Goal: Find specific page/section: Find specific page/section

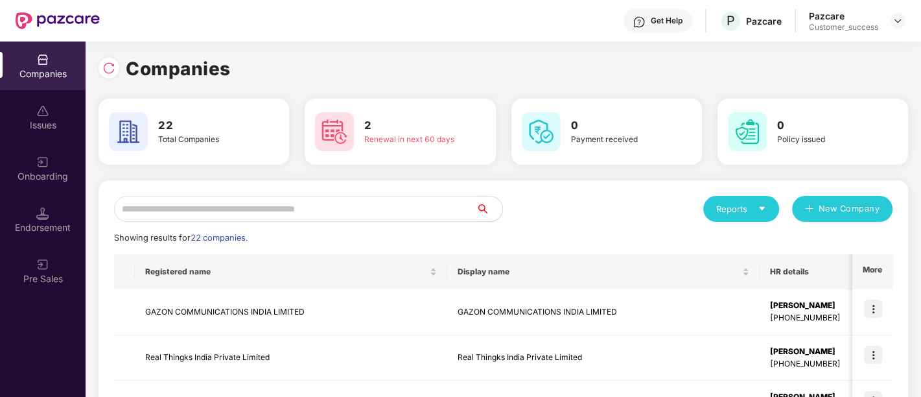
click at [333, 204] on input "text" at bounding box center [295, 209] width 362 height 26
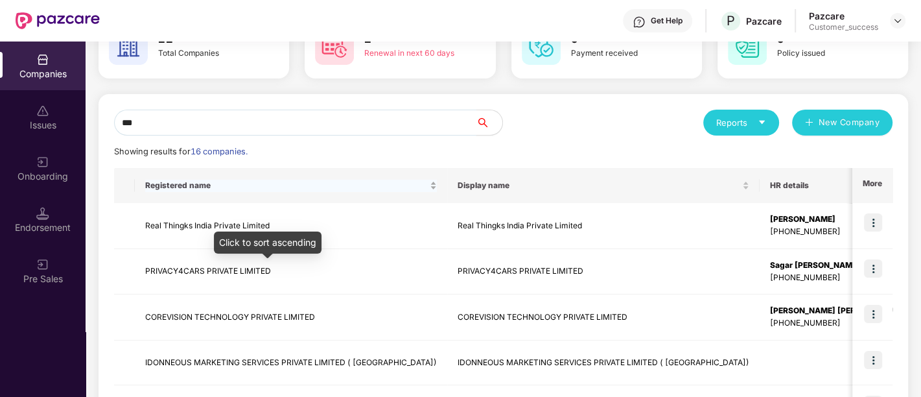
scroll to position [100, 0]
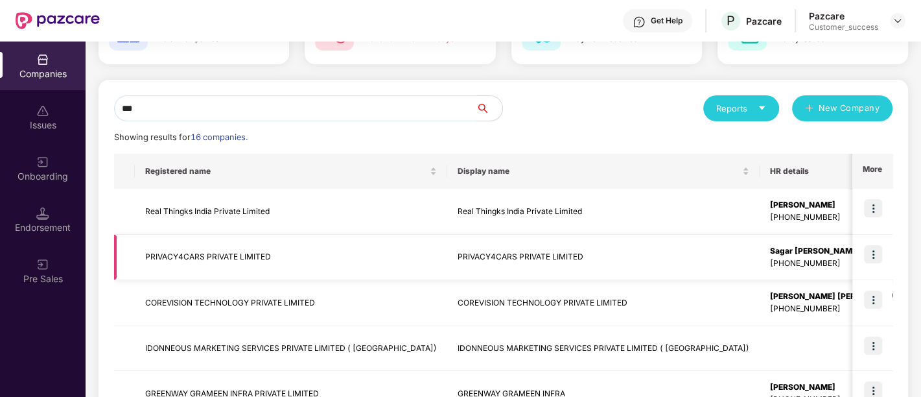
type input "***"
click at [235, 260] on td "PRIVACY4CARS PRIVATE LIMITED" at bounding box center [291, 258] width 312 height 46
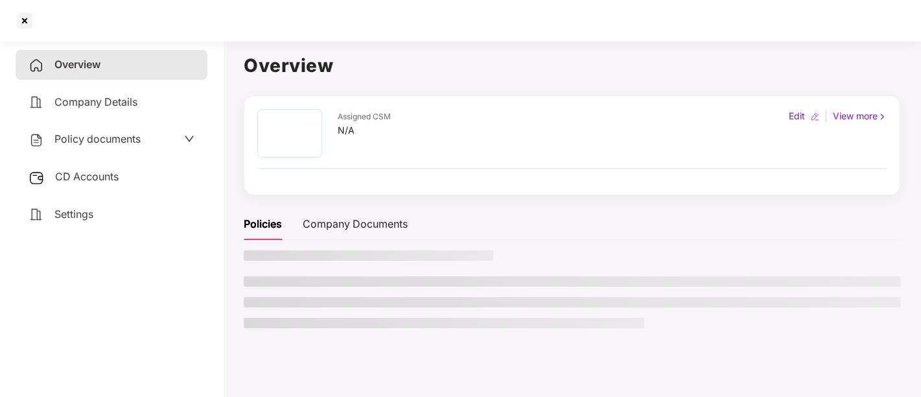
click at [110, 132] on span "Policy documents" at bounding box center [97, 138] width 86 height 13
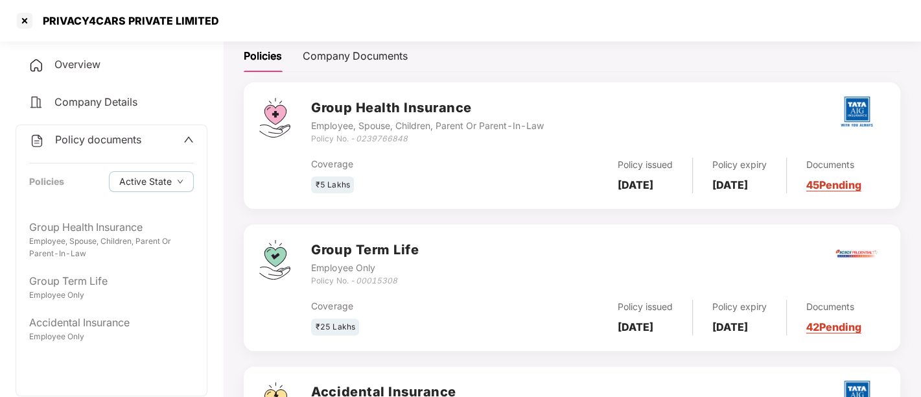
scroll to position [189, 0]
click at [391, 249] on h3 "Group Term Life" at bounding box center [365, 249] width 108 height 20
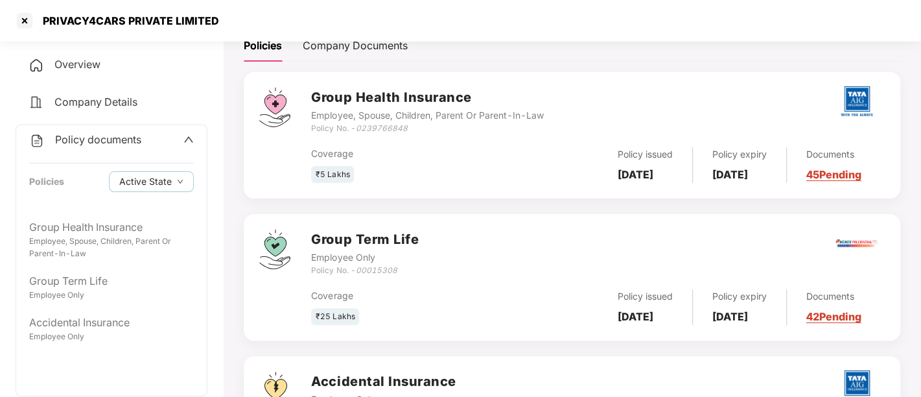
scroll to position [0, 0]
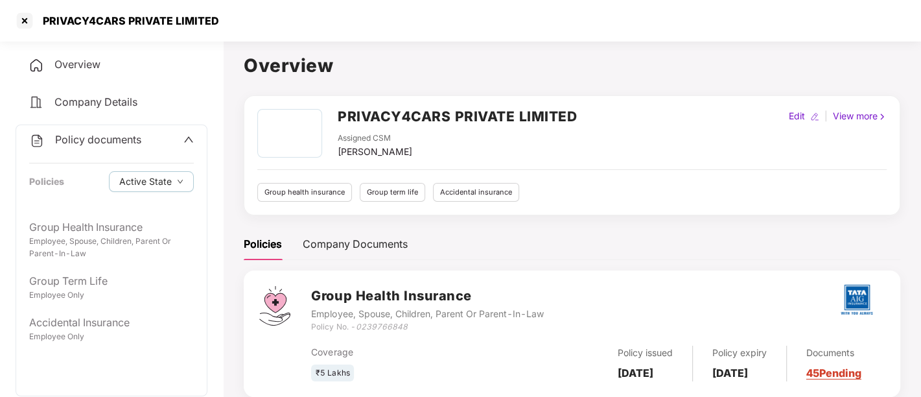
click at [397, 189] on div "Group term life" at bounding box center [392, 192] width 65 height 19
click at [22, 17] on div at bounding box center [24, 20] width 21 height 21
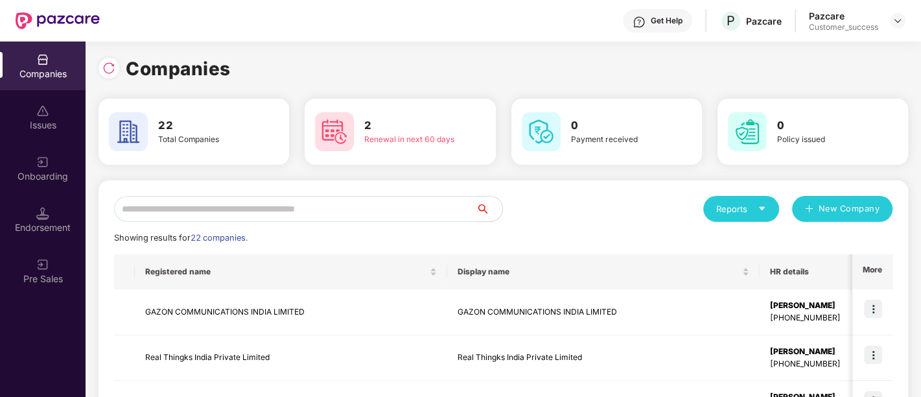
click at [334, 208] on input "text" at bounding box center [295, 209] width 362 height 26
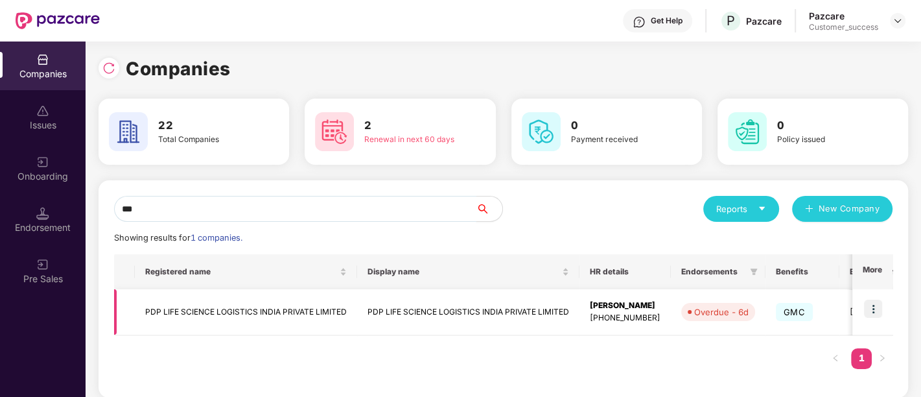
type input "***"
click at [218, 310] on td "PDP LIFE SCIENCE LOGISTICS INDIA PRIVATE LIMITED" at bounding box center [246, 312] width 222 height 46
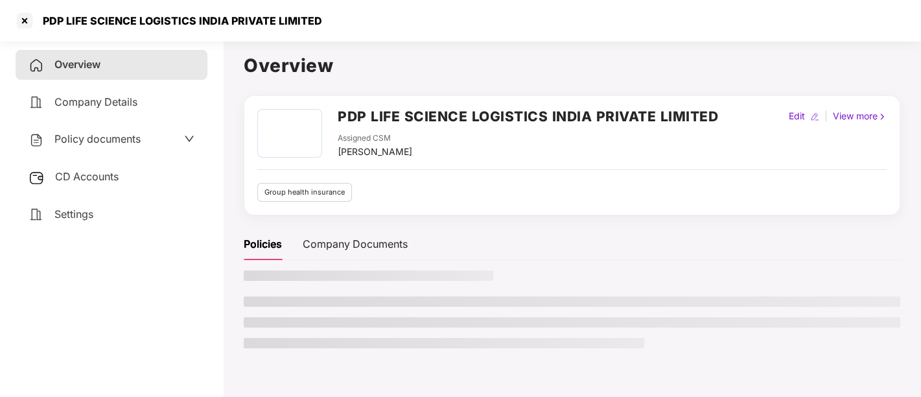
click at [92, 143] on span "Policy documents" at bounding box center [97, 138] width 86 height 13
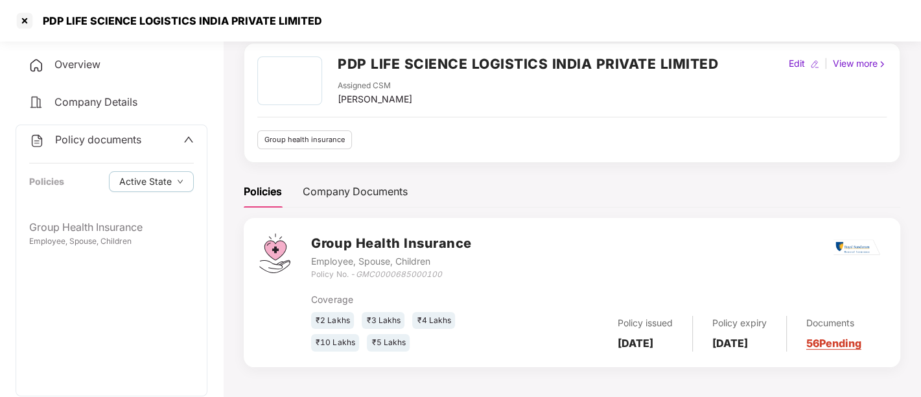
scroll to position [51, 0]
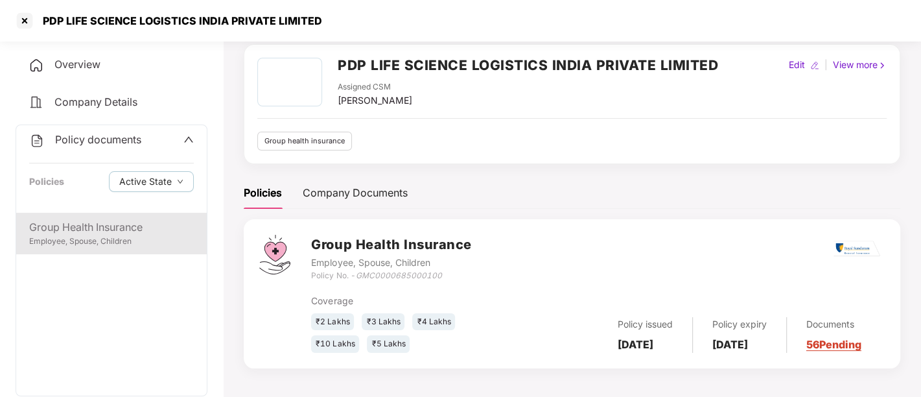
click at [105, 235] on div "Employee, Spouse, Children" at bounding box center [111, 241] width 165 height 12
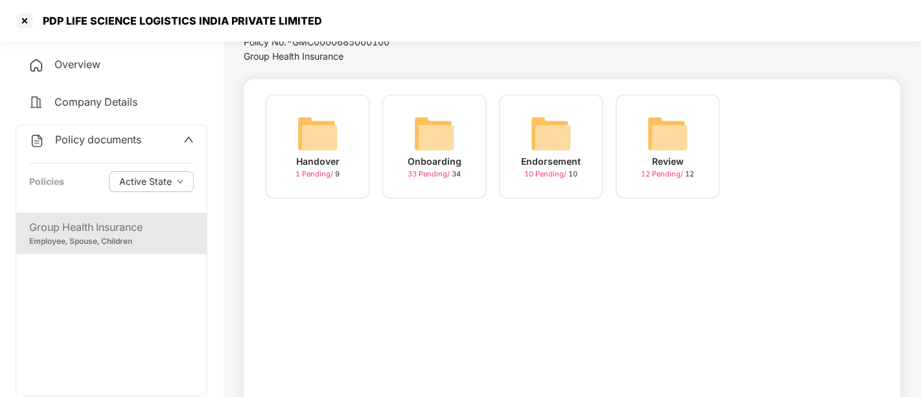
click at [442, 135] on img at bounding box center [433, 133] width 41 height 41
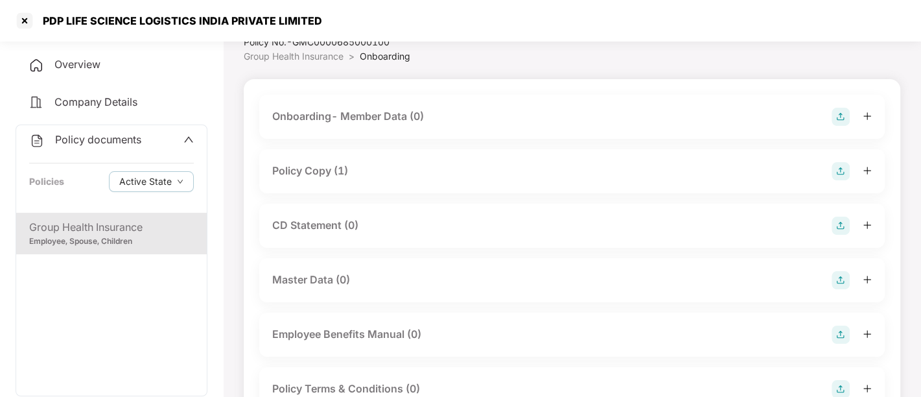
click at [410, 218] on div "CD Statement (0)" at bounding box center [571, 225] width 599 height 18
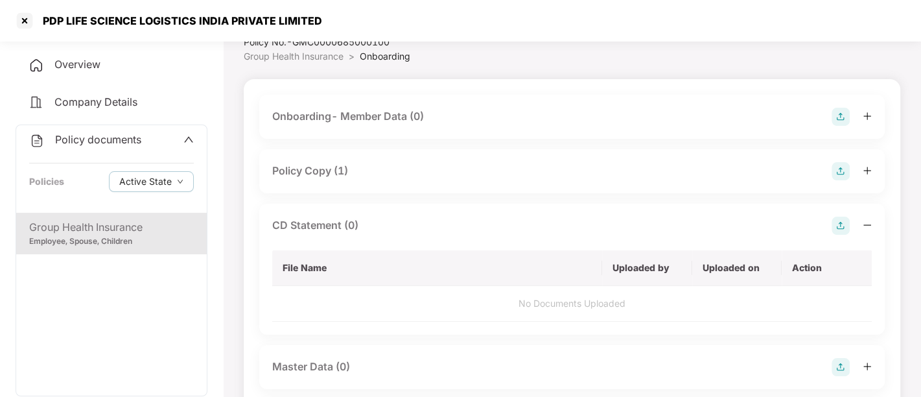
scroll to position [77, 0]
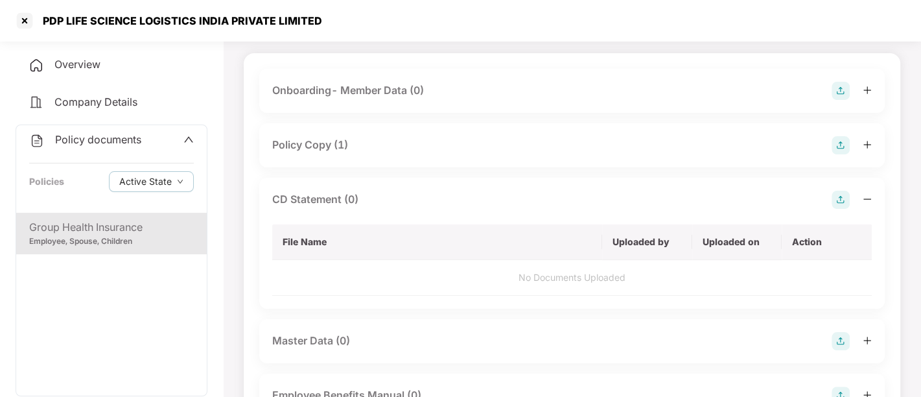
click at [840, 195] on img at bounding box center [840, 200] width 18 height 18
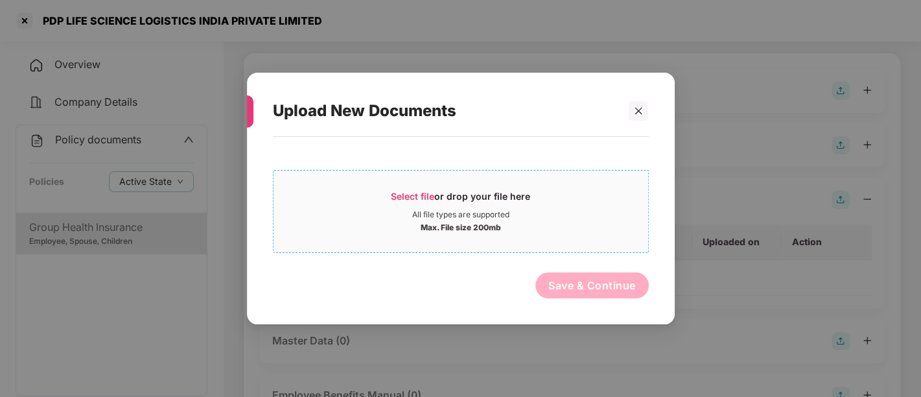
click at [485, 205] on div "Select file or drop your file here" at bounding box center [460, 199] width 139 height 19
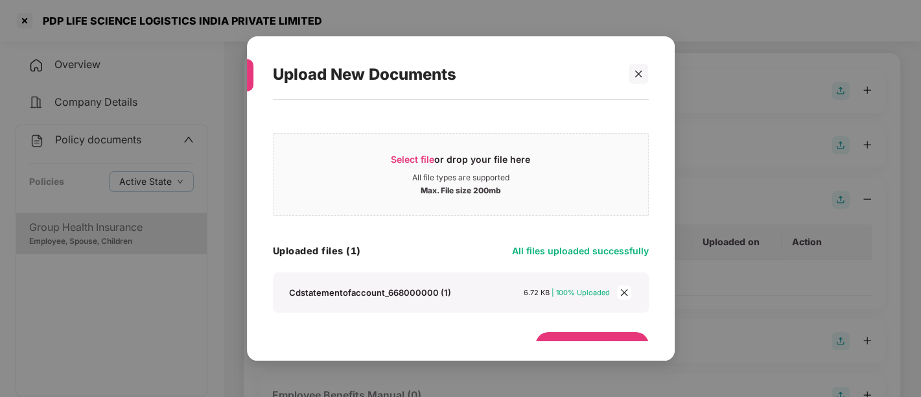
scroll to position [22, 0]
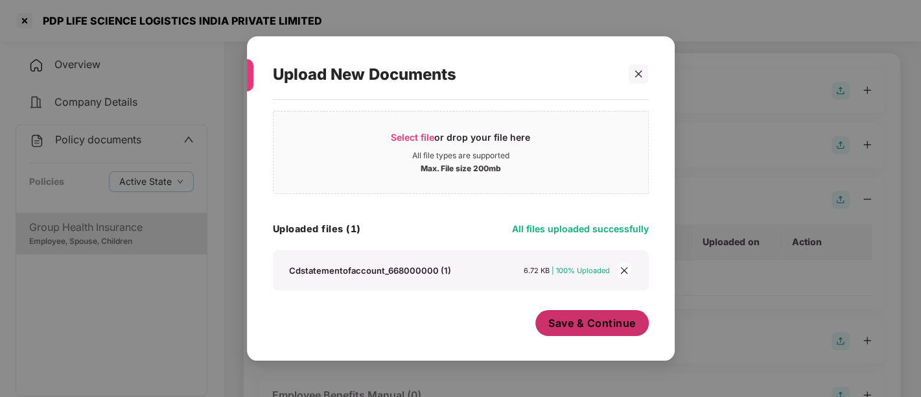
click at [575, 322] on span "Save & Continue" at bounding box center [591, 323] width 87 height 14
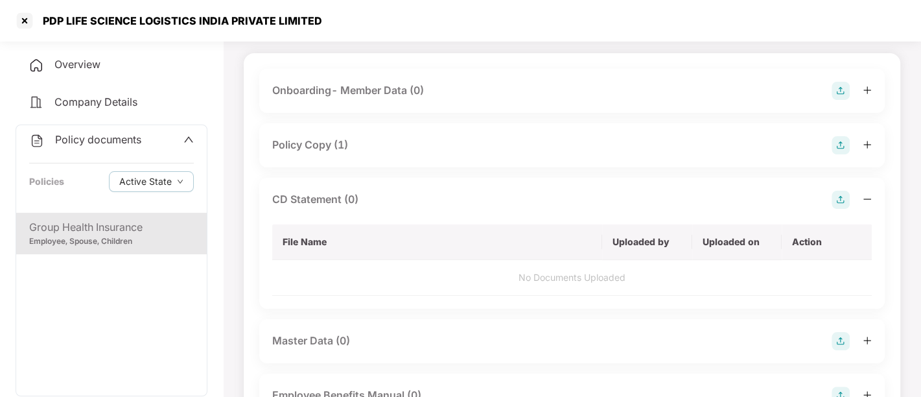
scroll to position [0, 0]
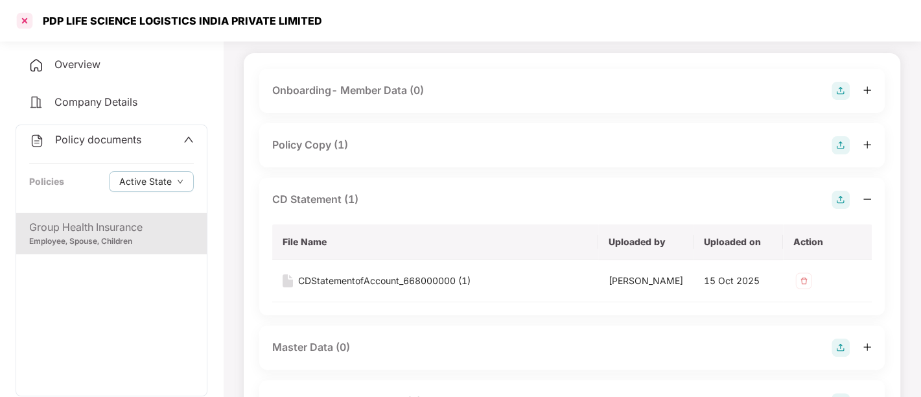
click at [23, 17] on div at bounding box center [24, 20] width 21 height 21
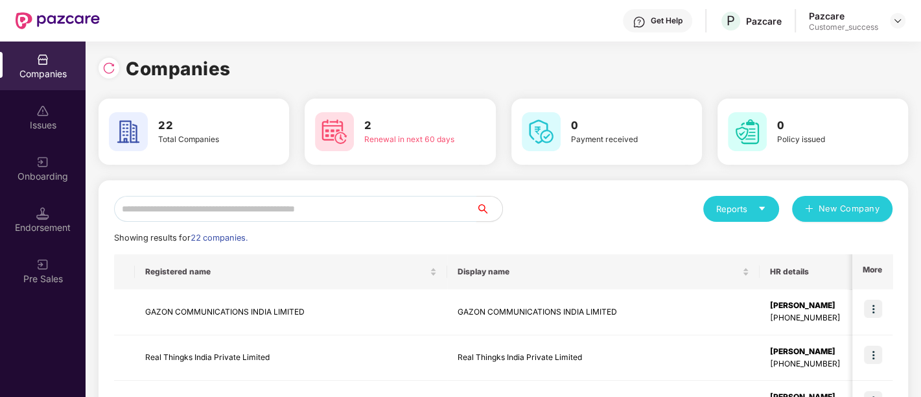
click at [204, 215] on input "text" at bounding box center [295, 209] width 362 height 26
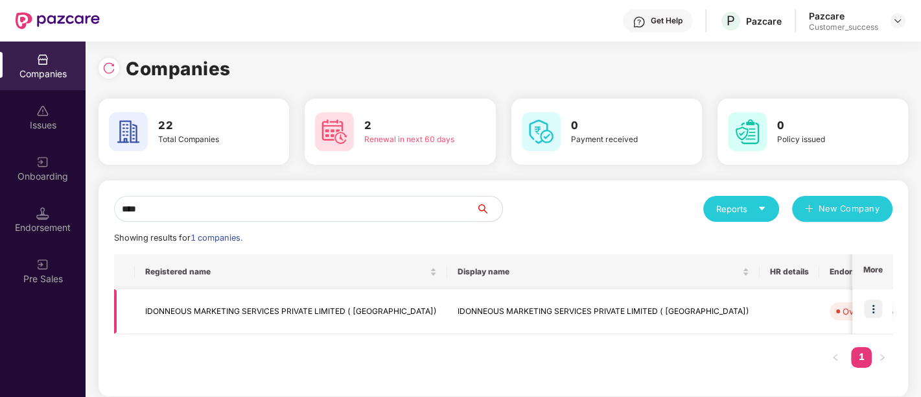
type input "****"
drag, startPoint x: 391, startPoint y: 312, endPoint x: 144, endPoint y: 322, distance: 247.1
click at [144, 322] on td "IDONNEOUS MARKETING SERVICES PRIVATE LIMITED ( [GEOGRAPHIC_DATA])" at bounding box center [291, 311] width 312 height 45
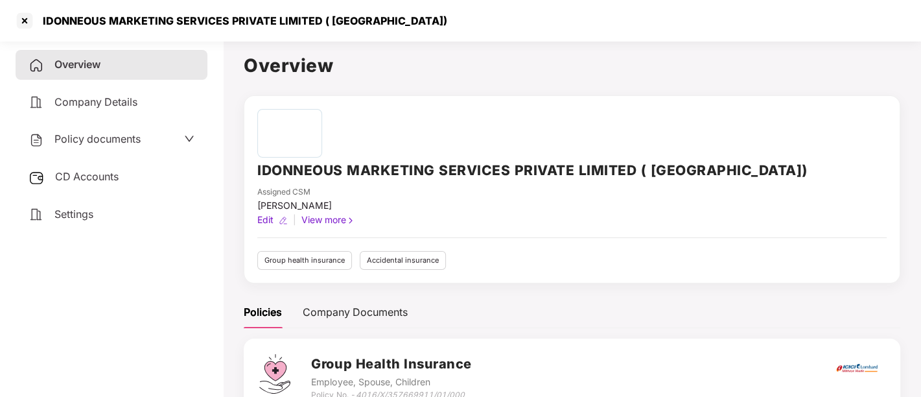
click at [374, 159] on h2 "IDONNEOUS MARKETING SERVICES PRIVATE LIMITED ( [GEOGRAPHIC_DATA])" at bounding box center [532, 169] width 550 height 21
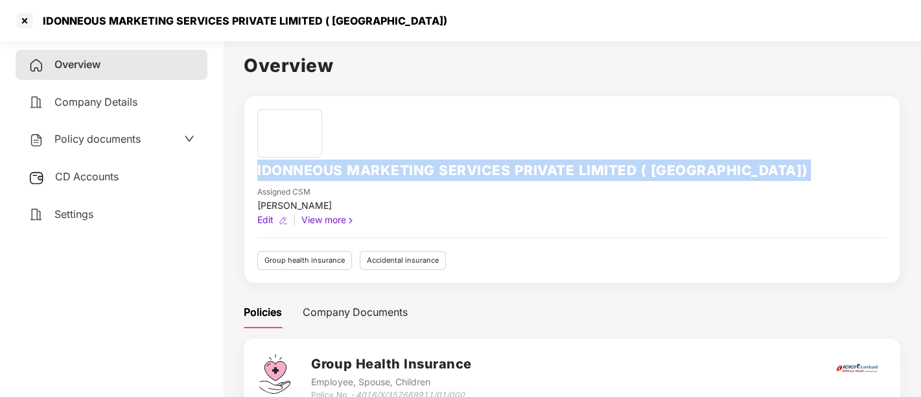
click at [374, 159] on h2 "IDONNEOUS MARKETING SERVICES PRIVATE LIMITED ( [GEOGRAPHIC_DATA])" at bounding box center [532, 169] width 550 height 21
copy h2 "IDONNEOUS MARKETING SERVICES PRIVATE LIMITED ( [GEOGRAPHIC_DATA])"
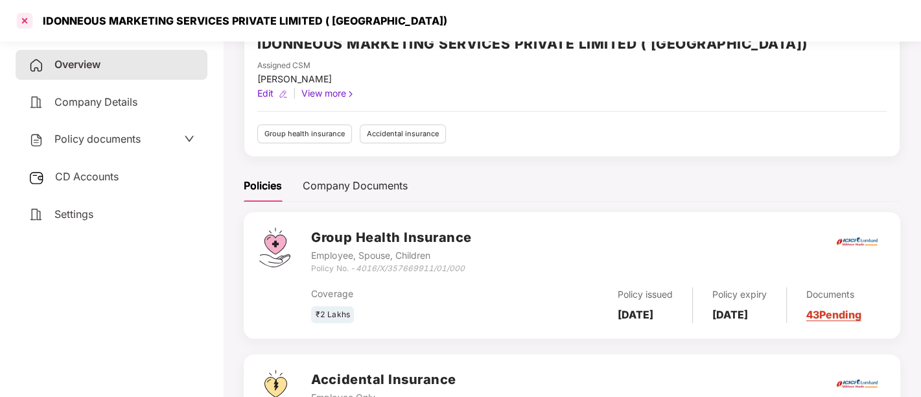
click at [23, 21] on div at bounding box center [24, 20] width 21 height 21
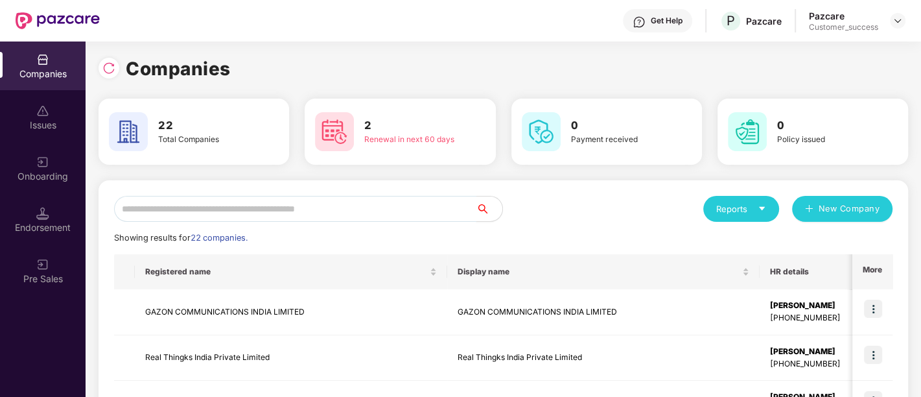
click at [294, 202] on input "text" at bounding box center [295, 209] width 362 height 26
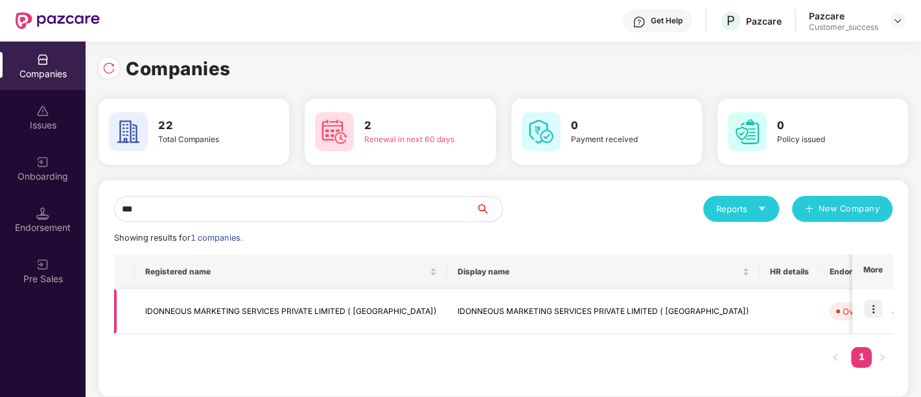
type input "***"
click at [225, 308] on td "IDONNEOUS MARKETING SERVICES PRIVATE LIMITED ( [GEOGRAPHIC_DATA])" at bounding box center [291, 311] width 312 height 45
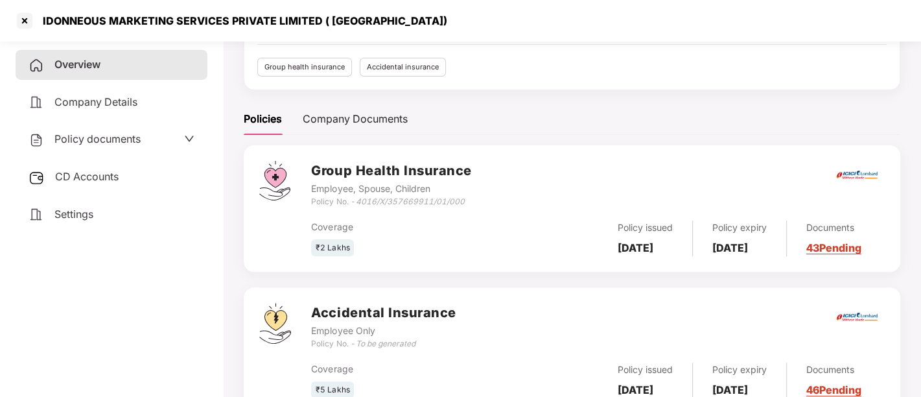
scroll to position [192, 0]
click at [408, 197] on icon "4016/X/357669911/01/000" at bounding box center [409, 202] width 109 height 10
click at [411, 197] on icon "4016/X/357669911/01/000" at bounding box center [409, 202] width 109 height 10
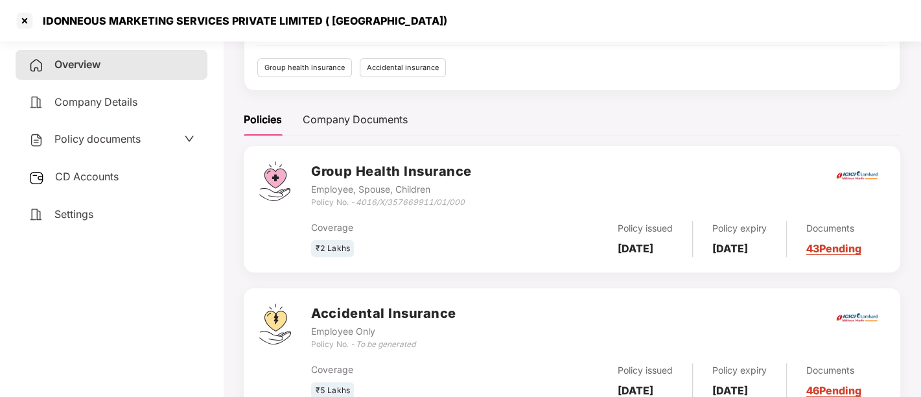
click at [421, 220] on div "Coverage ₹2 Lakhs" at bounding box center [406, 238] width 191 height 37
drag, startPoint x: 364, startPoint y: 148, endPoint x: 503, endPoint y: 155, distance: 139.5
click at [503, 161] on div "Group Health Insurance Employee, Spouse, Children Policy No. - 4016/X/357669911…" at bounding box center [597, 208] width 573 height 95
click at [503, 209] on div "Coverage ₹2 Lakhs Policy issued [DATE] Policy expiry [DATE] Documents 43 Pending" at bounding box center [597, 233] width 573 height 49
drag, startPoint x: 461, startPoint y: 147, endPoint x: 356, endPoint y: 148, distance: 105.6
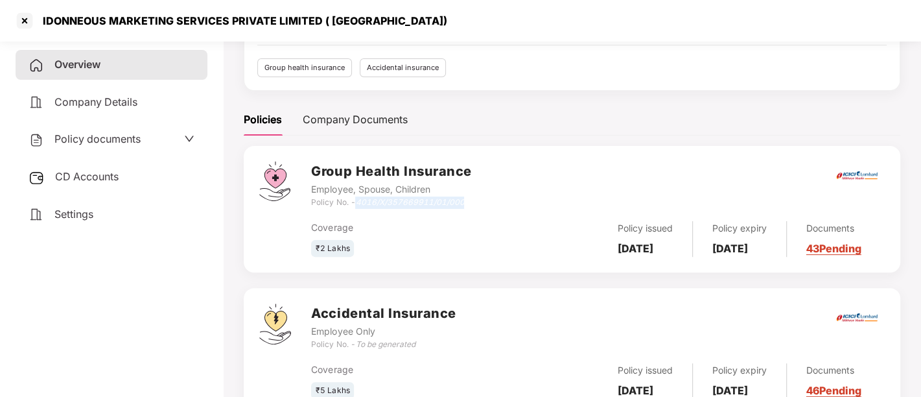
click at [356, 196] on div "Policy No. - 4016/X/357669911/01/000" at bounding box center [391, 202] width 160 height 12
drag, startPoint x: 356, startPoint y: 146, endPoint x: 481, endPoint y: 145, distance: 125.7
click at [481, 161] on div "Group Health Insurance Employee, Spouse, Children Policy No. - 4016/X/357669911…" at bounding box center [597, 184] width 573 height 47
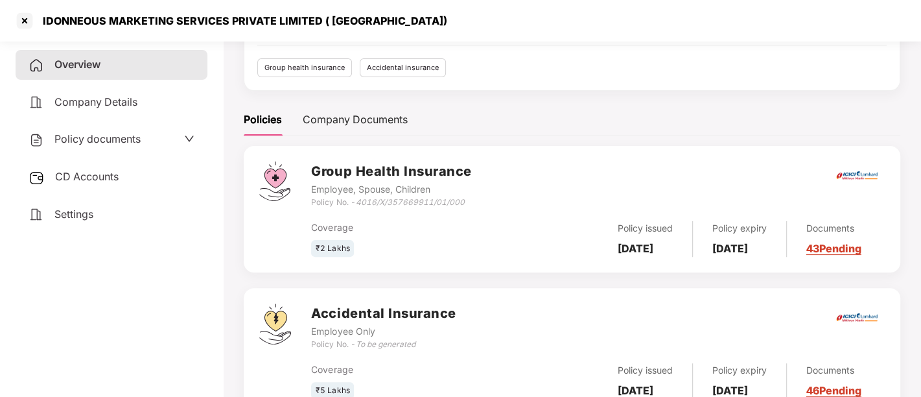
click at [385, 351] on div "Coverage ₹5 Lakhs Policy issued [DATE] Policy expiry [DATE] Documents 46 Pending" at bounding box center [597, 375] width 573 height 49
click at [426, 382] on div "₹5 Lakhs" at bounding box center [406, 390] width 191 height 17
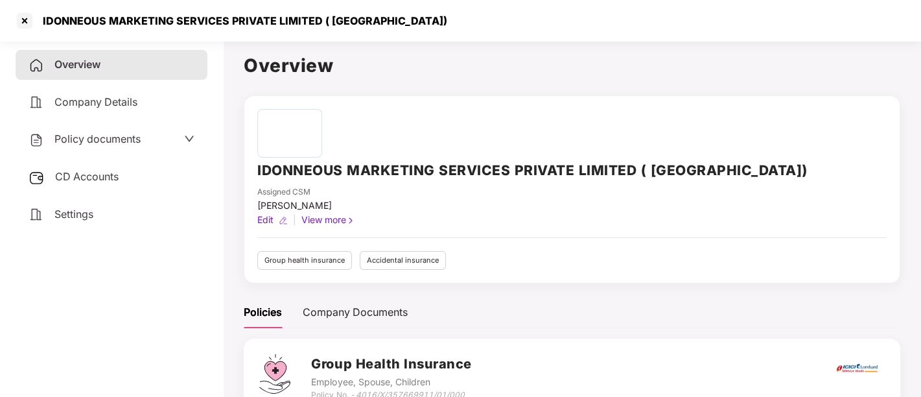
click at [130, 134] on span "Policy documents" at bounding box center [97, 138] width 86 height 13
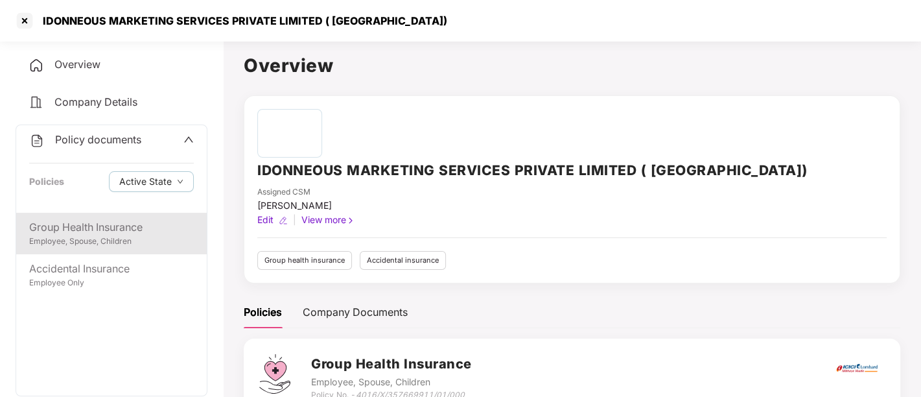
click at [119, 216] on div "Group Health Insurance Employee, Spouse, Children" at bounding box center [111, 233] width 191 height 41
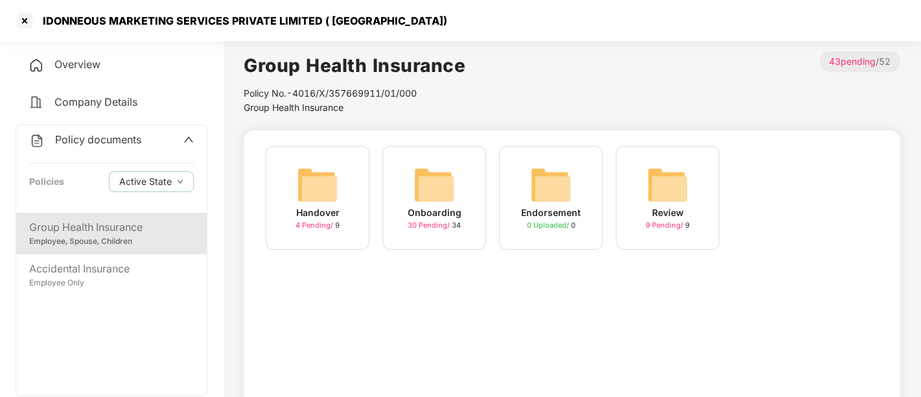
click at [406, 176] on div "Onboarding 30 Pending / 34" at bounding box center [434, 198] width 104 height 104
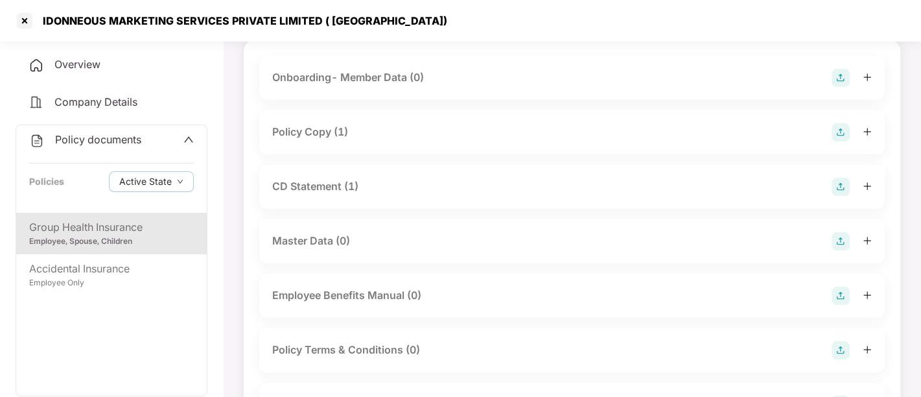
scroll to position [94, 0]
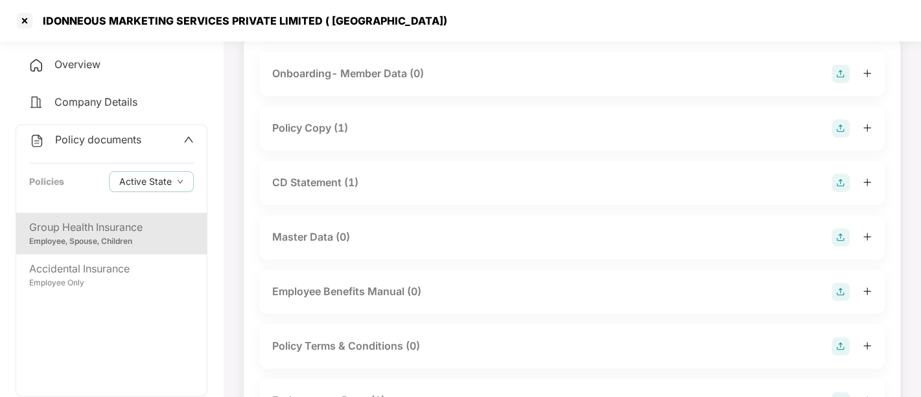
click at [364, 128] on div "Policy Copy (1)" at bounding box center [571, 128] width 599 height 18
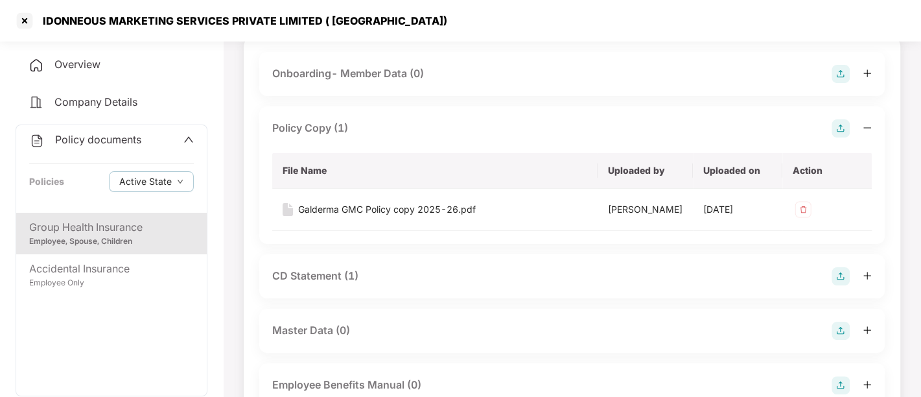
click at [363, 274] on div "CD Statement (1)" at bounding box center [571, 276] width 599 height 18
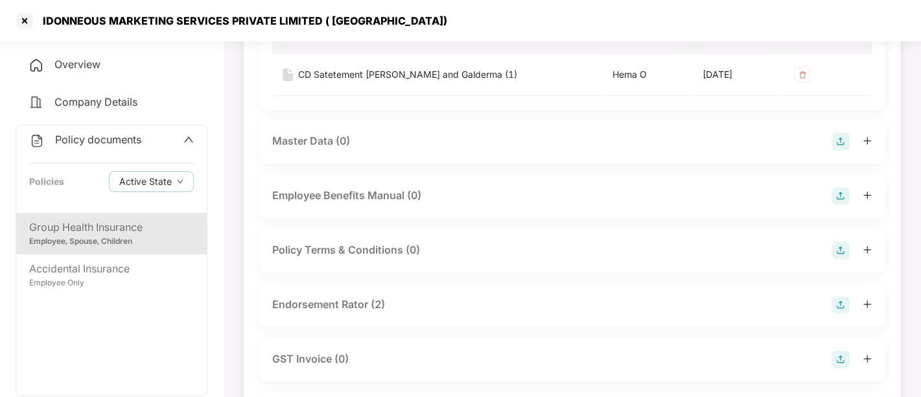
scroll to position [403, 0]
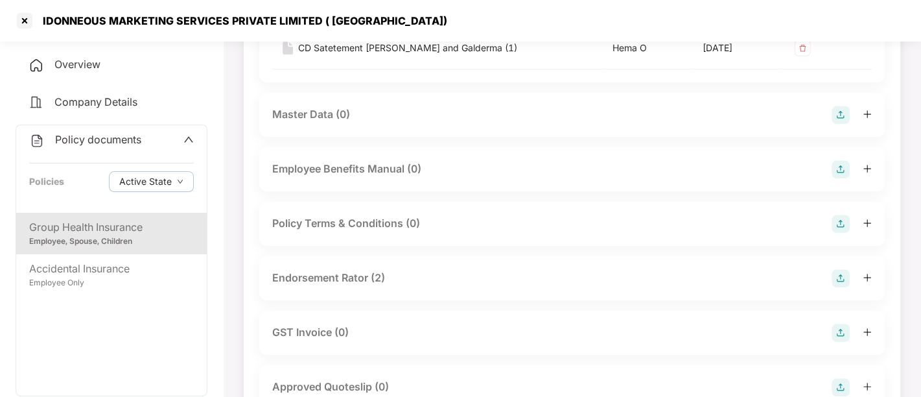
click at [424, 266] on div "Endorsement Rator (2)" at bounding box center [571, 278] width 625 height 44
click at [418, 278] on div "Endorsement Rator (2)" at bounding box center [571, 278] width 599 height 18
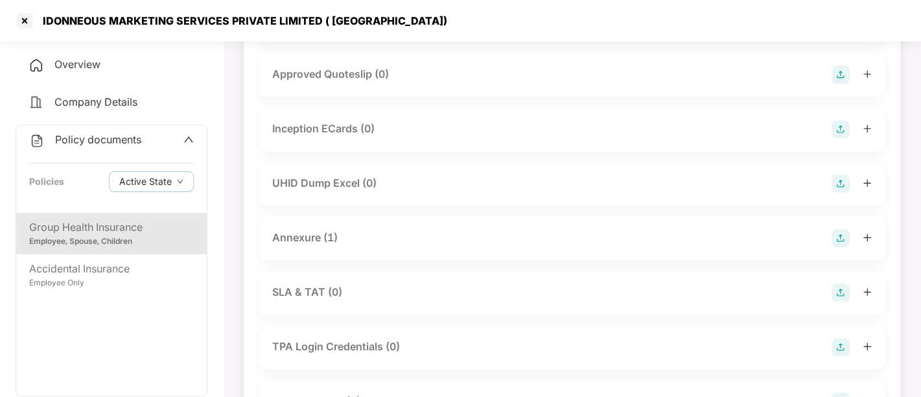
scroll to position [861, 0]
click at [405, 242] on div "Annexure (1)" at bounding box center [571, 239] width 599 height 18
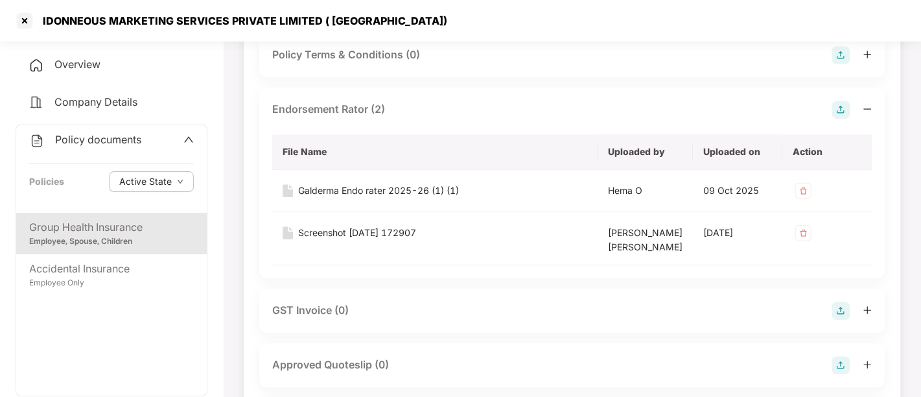
scroll to position [572, 0]
click at [28, 28] on div at bounding box center [24, 20] width 21 height 21
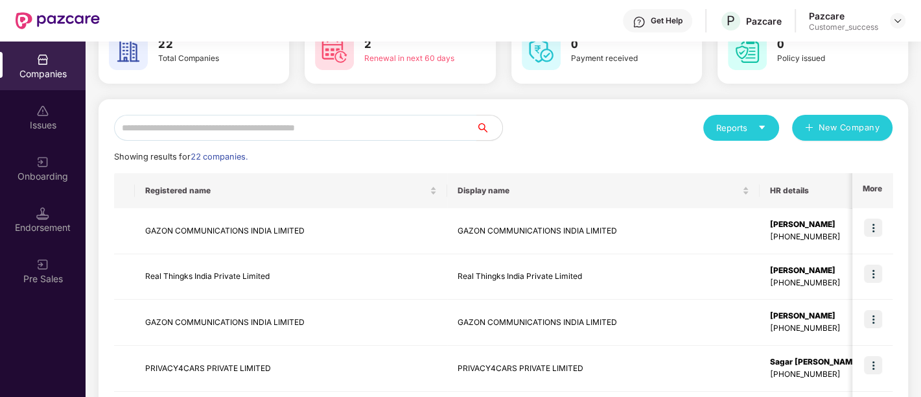
scroll to position [82, 0]
click at [237, 124] on input "text" at bounding box center [295, 127] width 362 height 26
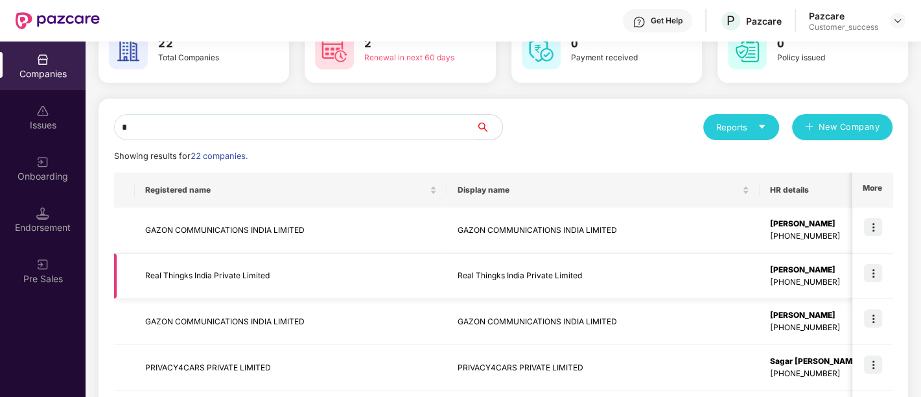
type input "*"
click at [276, 280] on td "Real Thingks India Private Limited" at bounding box center [291, 276] width 312 height 46
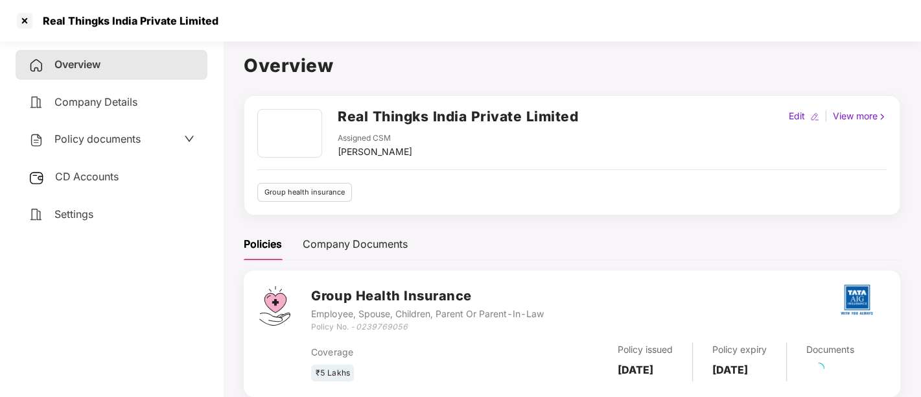
click at [80, 133] on span "Policy documents" at bounding box center [97, 138] width 86 height 13
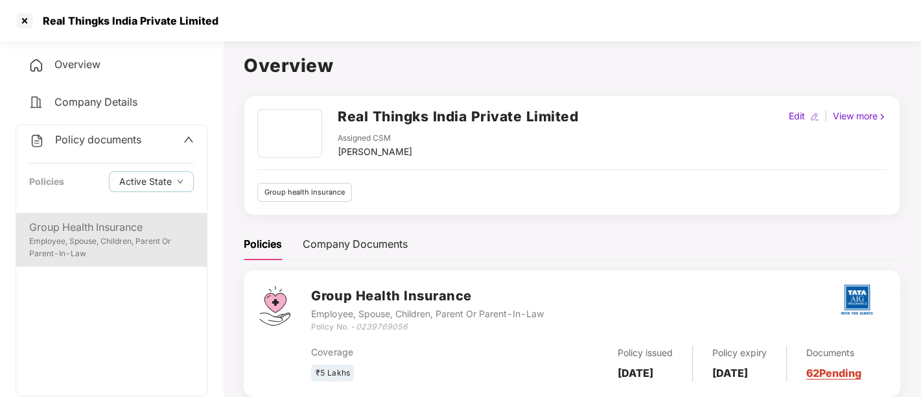
click at [113, 215] on div "Group Health Insurance Employee, Spouse, Children, Parent Or Parent-In-Law" at bounding box center [111, 240] width 191 height 54
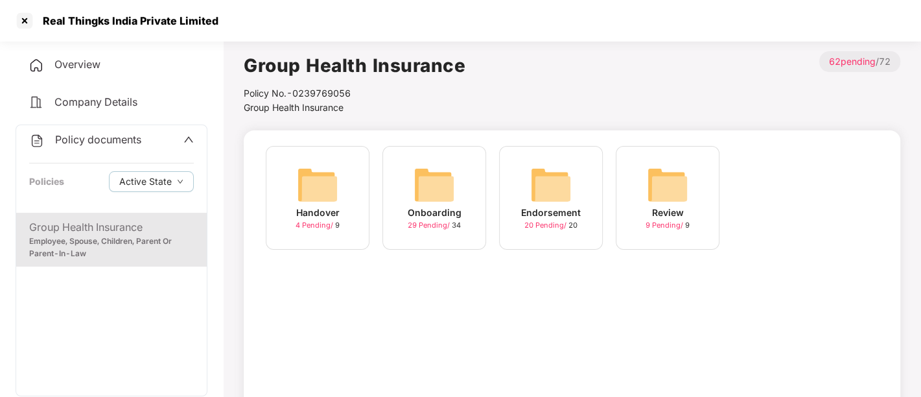
click at [417, 165] on img at bounding box center [433, 184] width 41 height 41
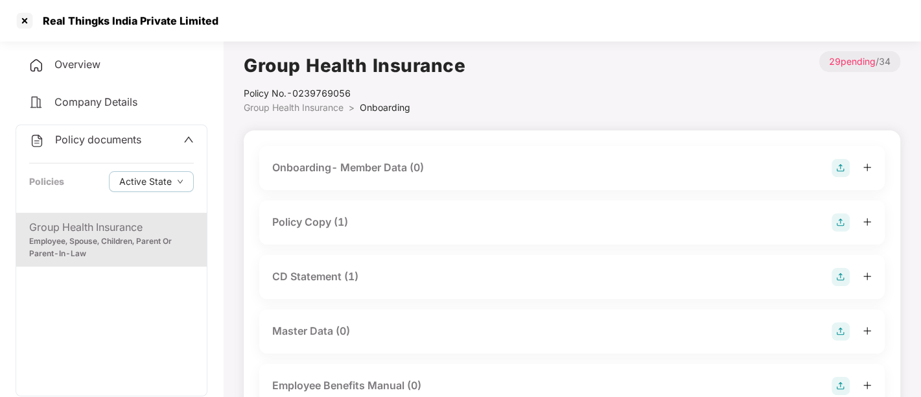
click at [361, 217] on div "Policy Copy (1)" at bounding box center [571, 222] width 599 height 18
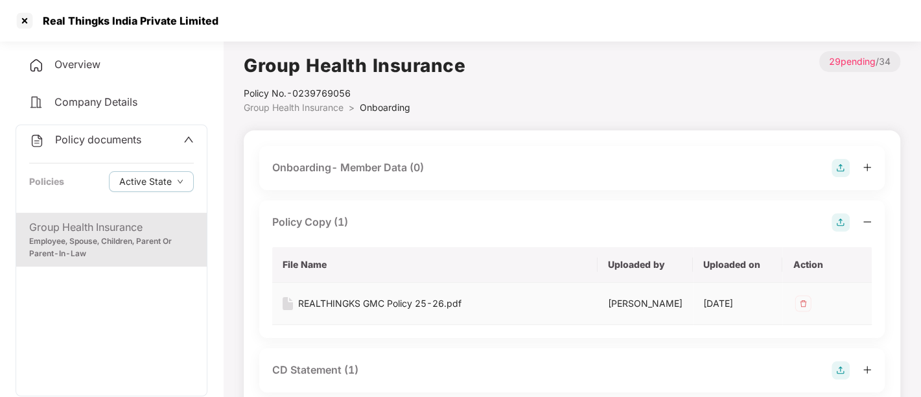
click at [337, 299] on div "REALTHINGKS GMC Policy 25-26.pdf" at bounding box center [379, 303] width 163 height 14
click at [24, 21] on div at bounding box center [24, 20] width 21 height 21
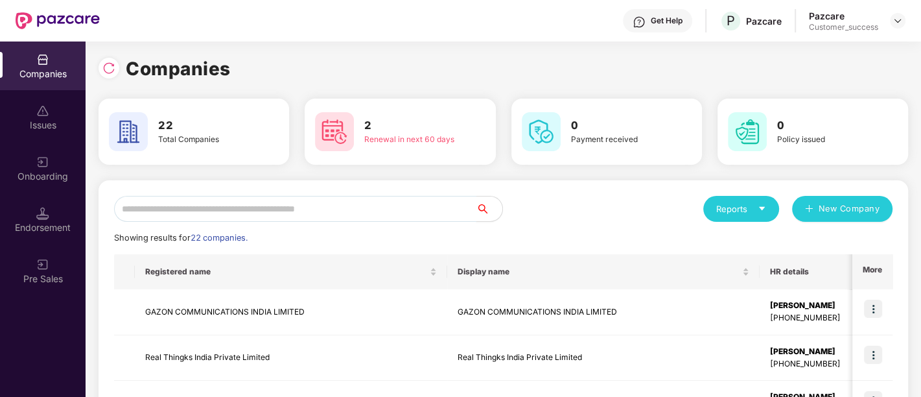
click at [208, 214] on input "text" at bounding box center [295, 209] width 362 height 26
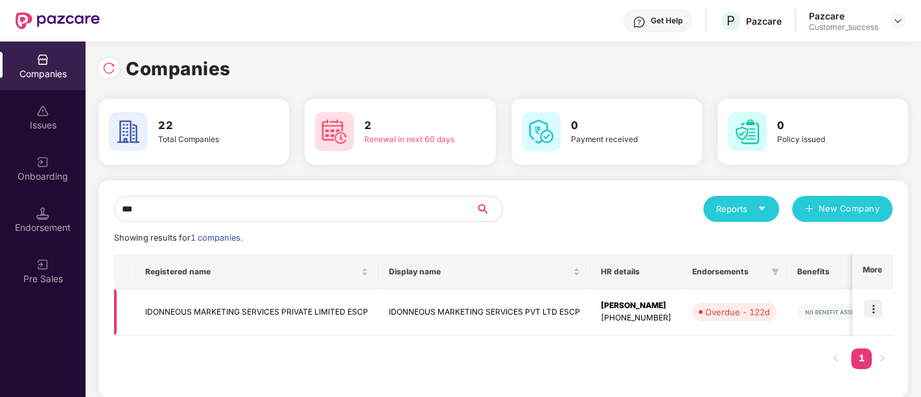
type input "***"
click at [292, 303] on td "IDONNEOUS MARKETING SERVICES PRIVATE LIMITED ESCP" at bounding box center [257, 312] width 244 height 46
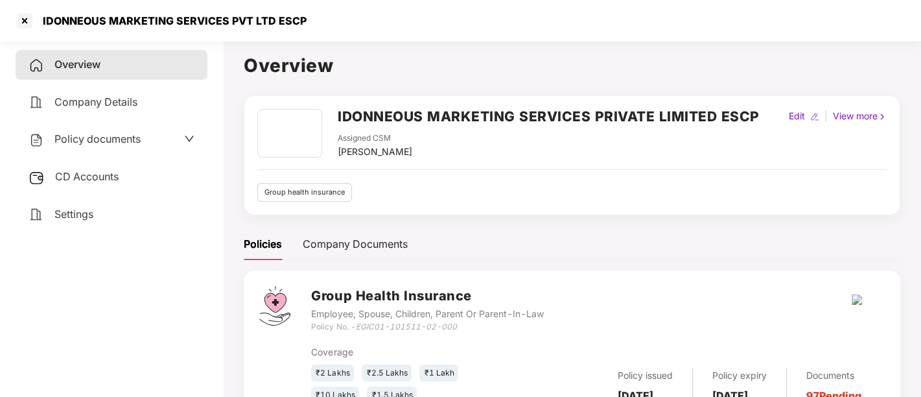
click at [396, 115] on h2 "IDONNEOUS MARKETING SERVICES PRIVATE LIMITED ESCP" at bounding box center [549, 116] width 422 height 21
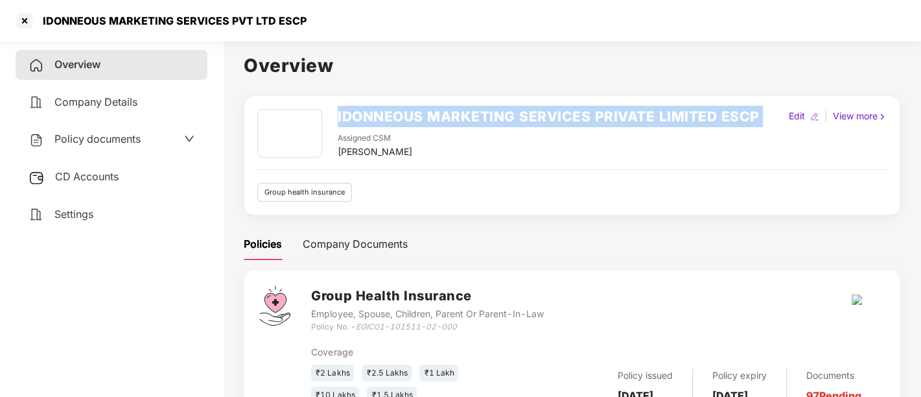
click at [396, 115] on h2 "IDONNEOUS MARKETING SERVICES PRIVATE LIMITED ESCP" at bounding box center [549, 116] width 422 height 21
copy h2 "IDONNEOUS MARKETING SERVICES PRIVATE LIMITED ESCP"
